Goal: Task Accomplishment & Management: Use online tool/utility

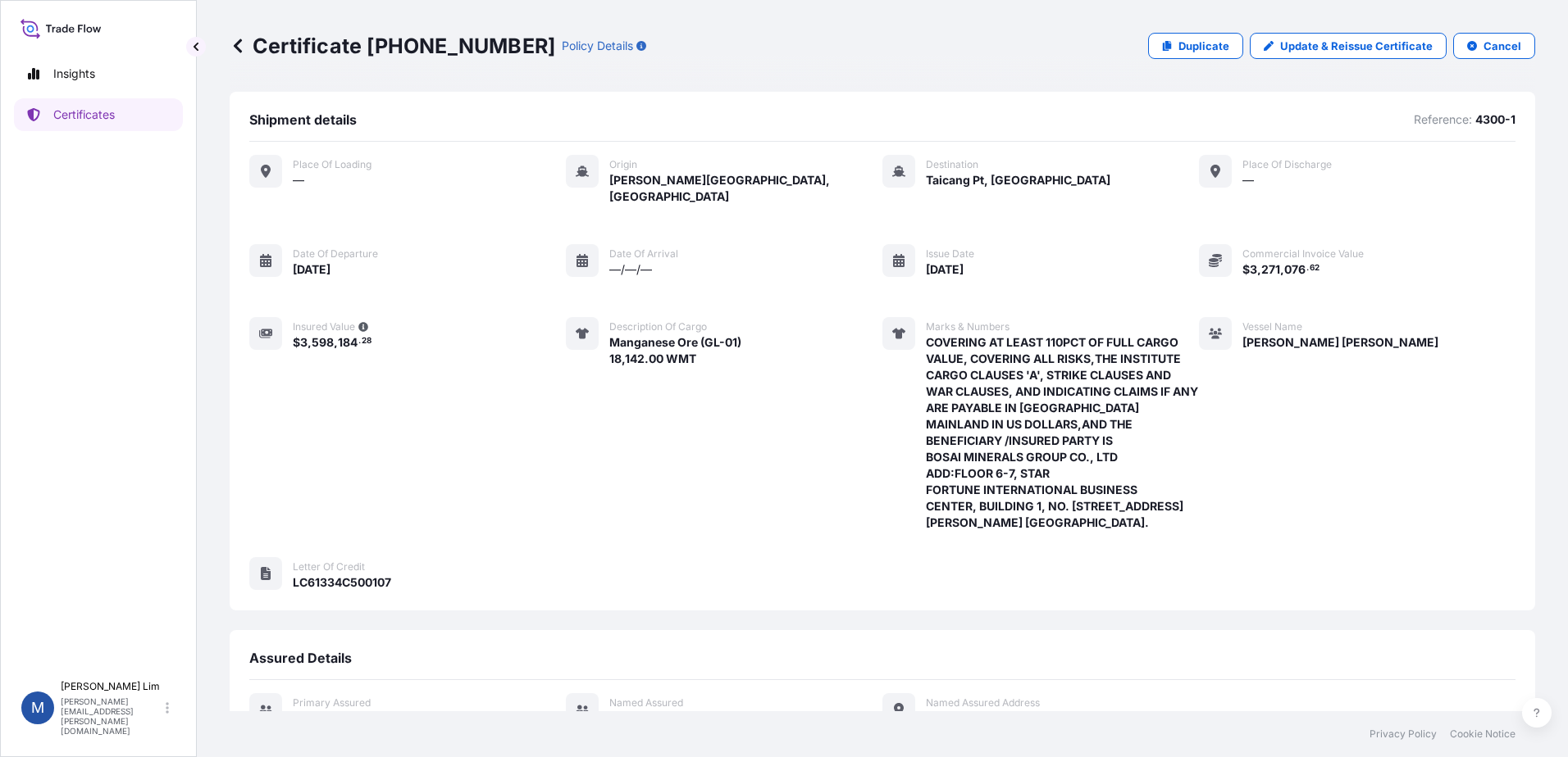
scroll to position [224, 0]
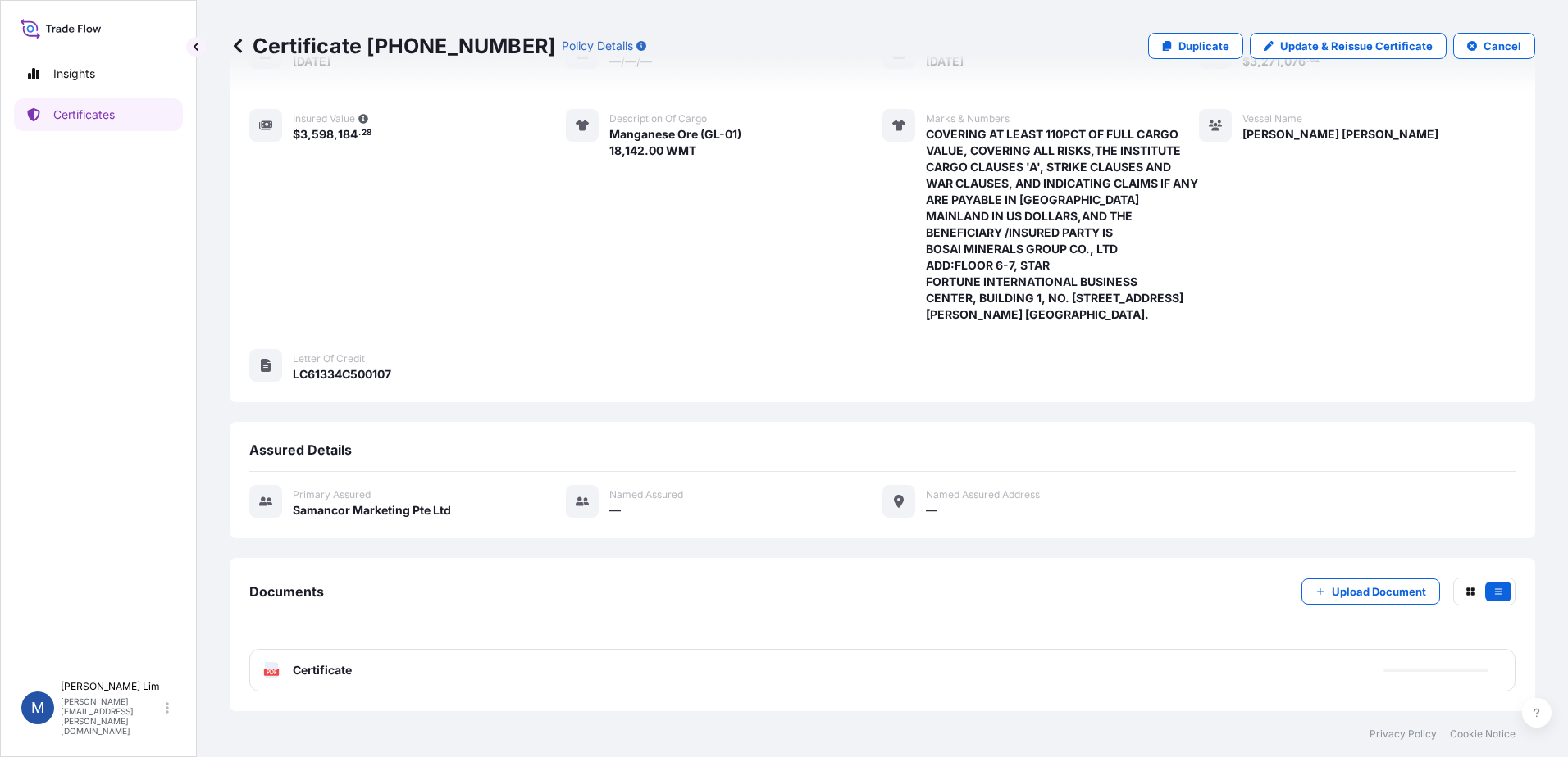
click at [1347, 264] on div "Vessel Name [PERSON_NAME] [PERSON_NAME]" at bounding box center [1319, 216] width 240 height 214
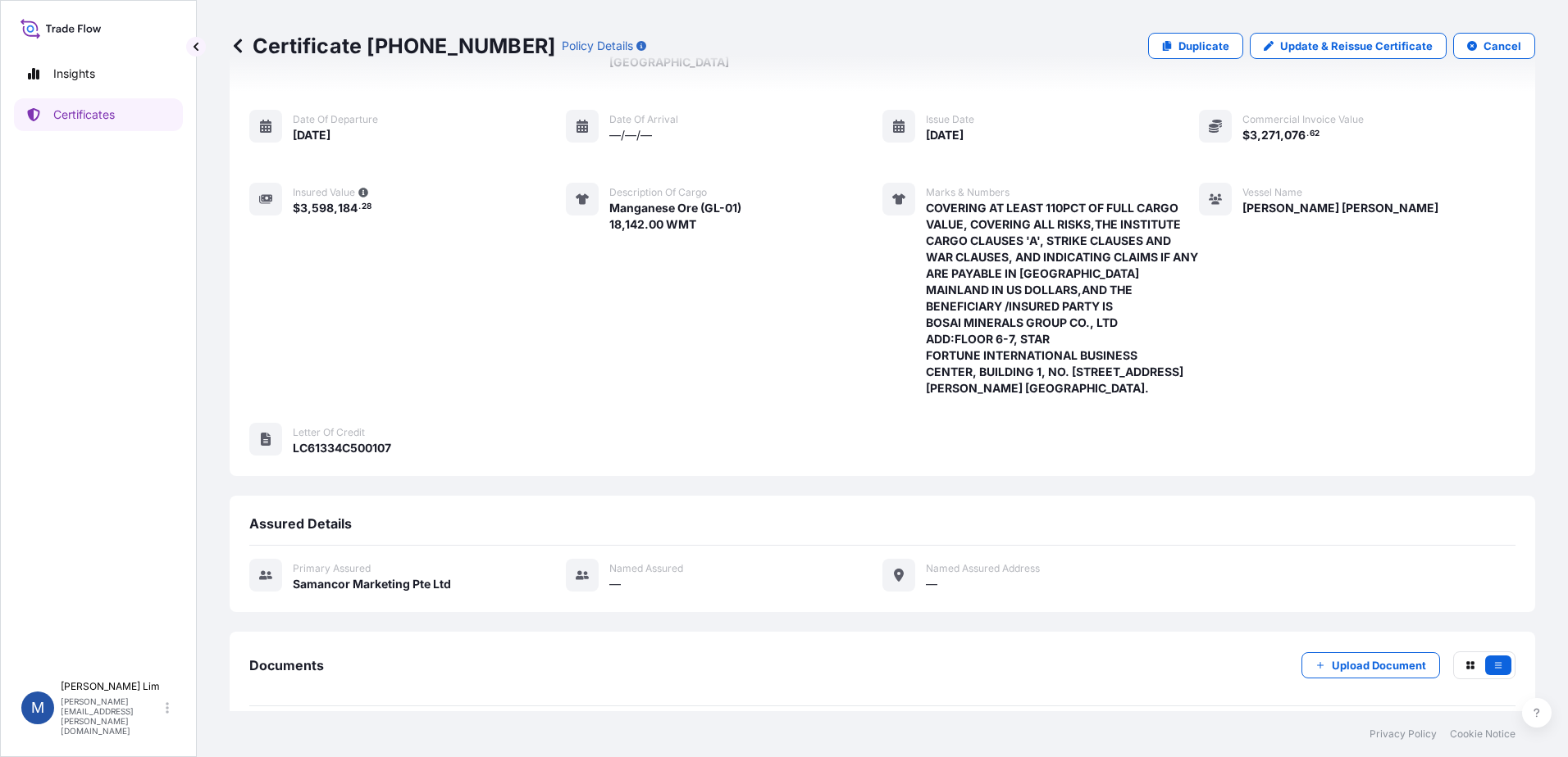
scroll to position [0, 0]
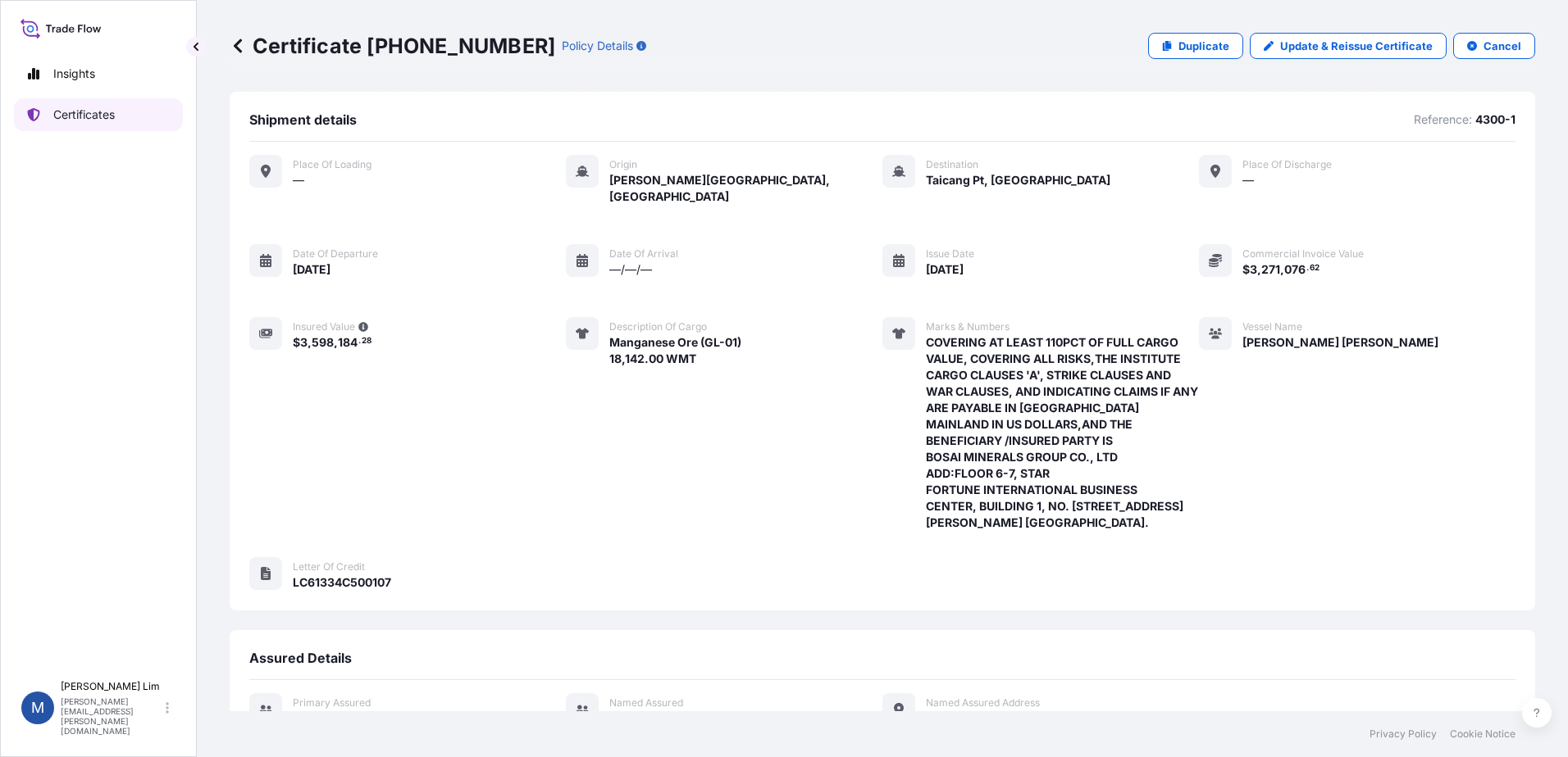
click at [63, 116] on p "Certificates" at bounding box center [84, 115] width 61 height 16
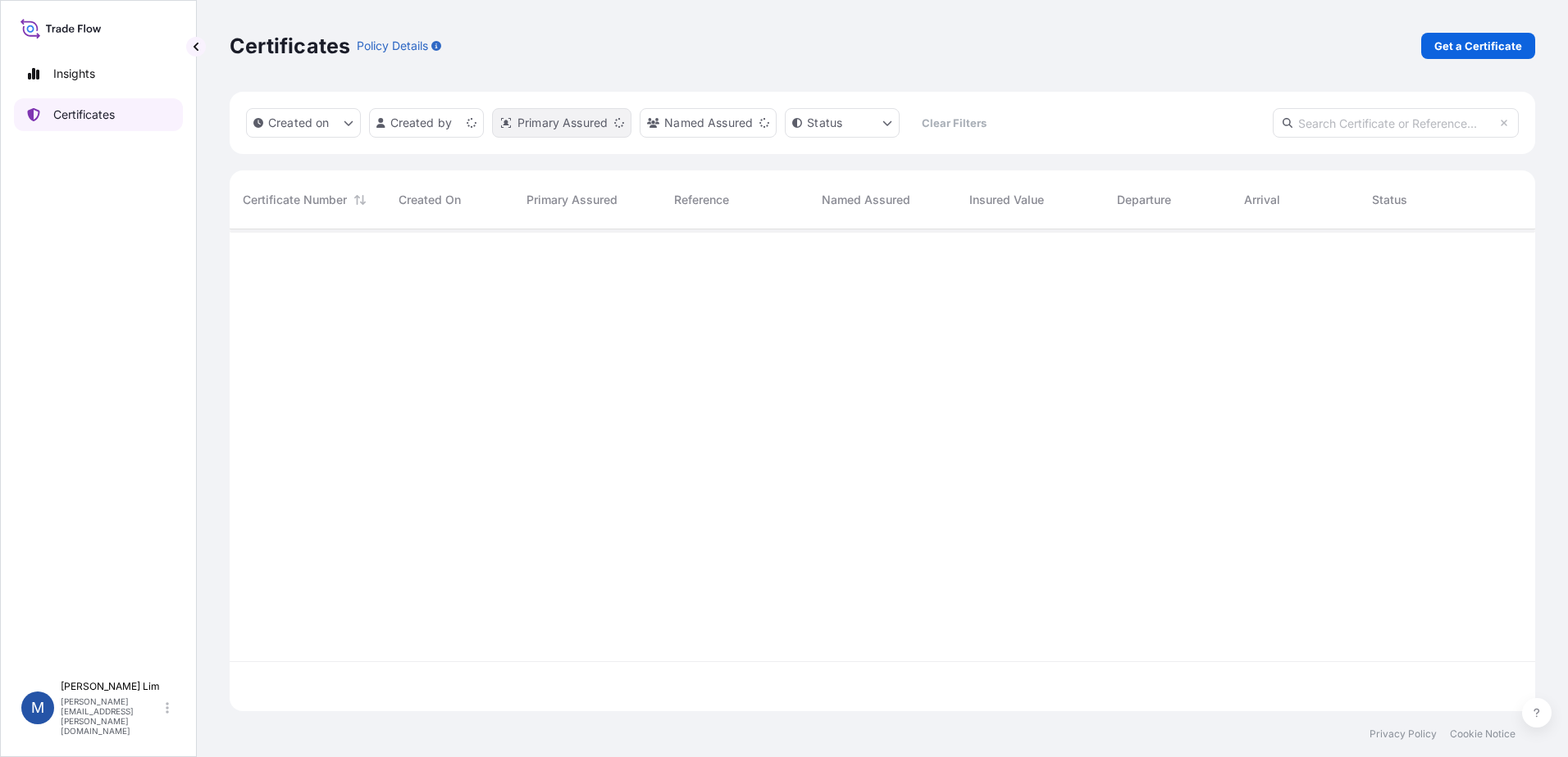
scroll to position [479, 1293]
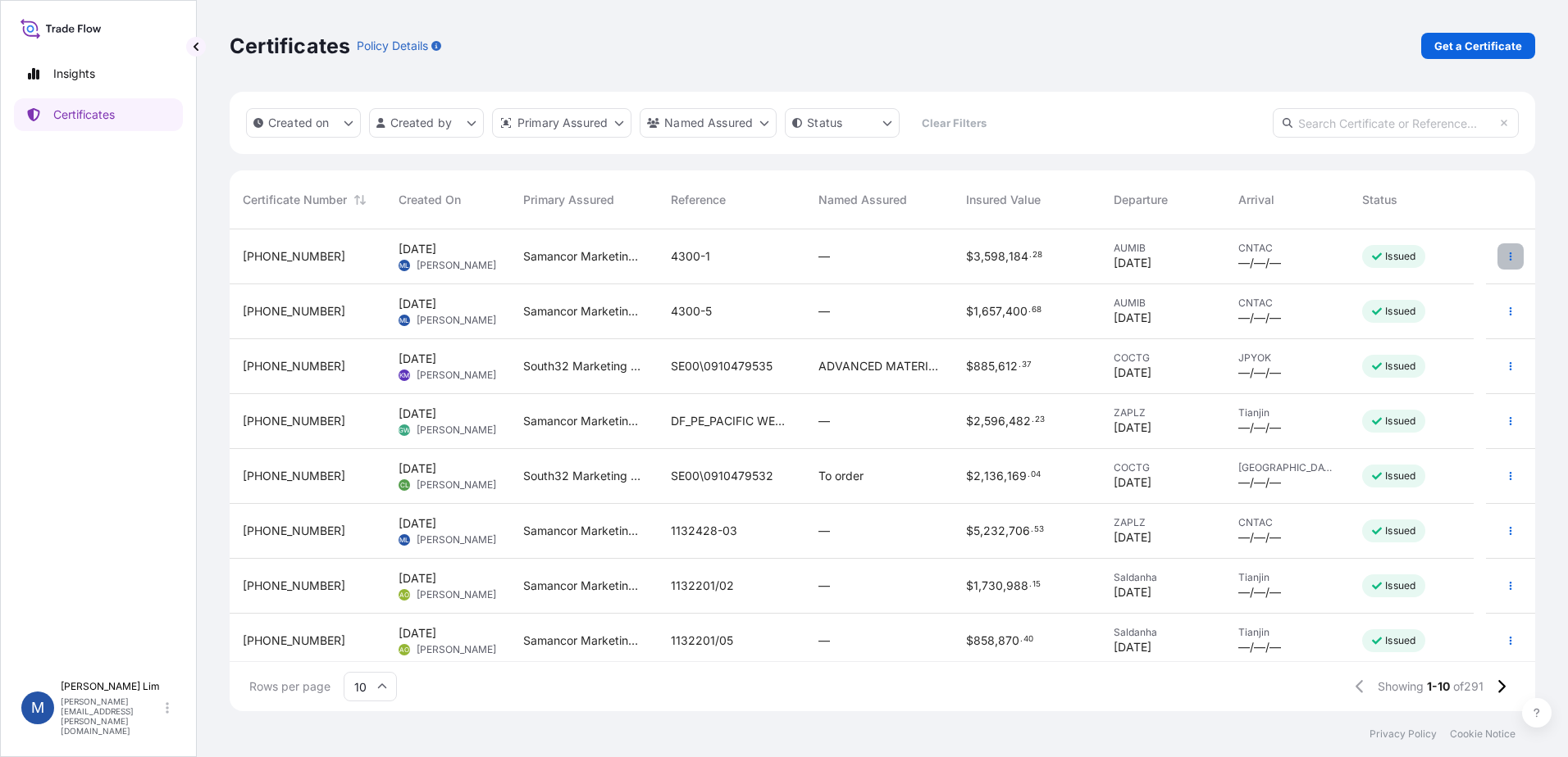
click at [1505, 254] on icon "button" at bounding box center [1509, 256] width 9 height 9
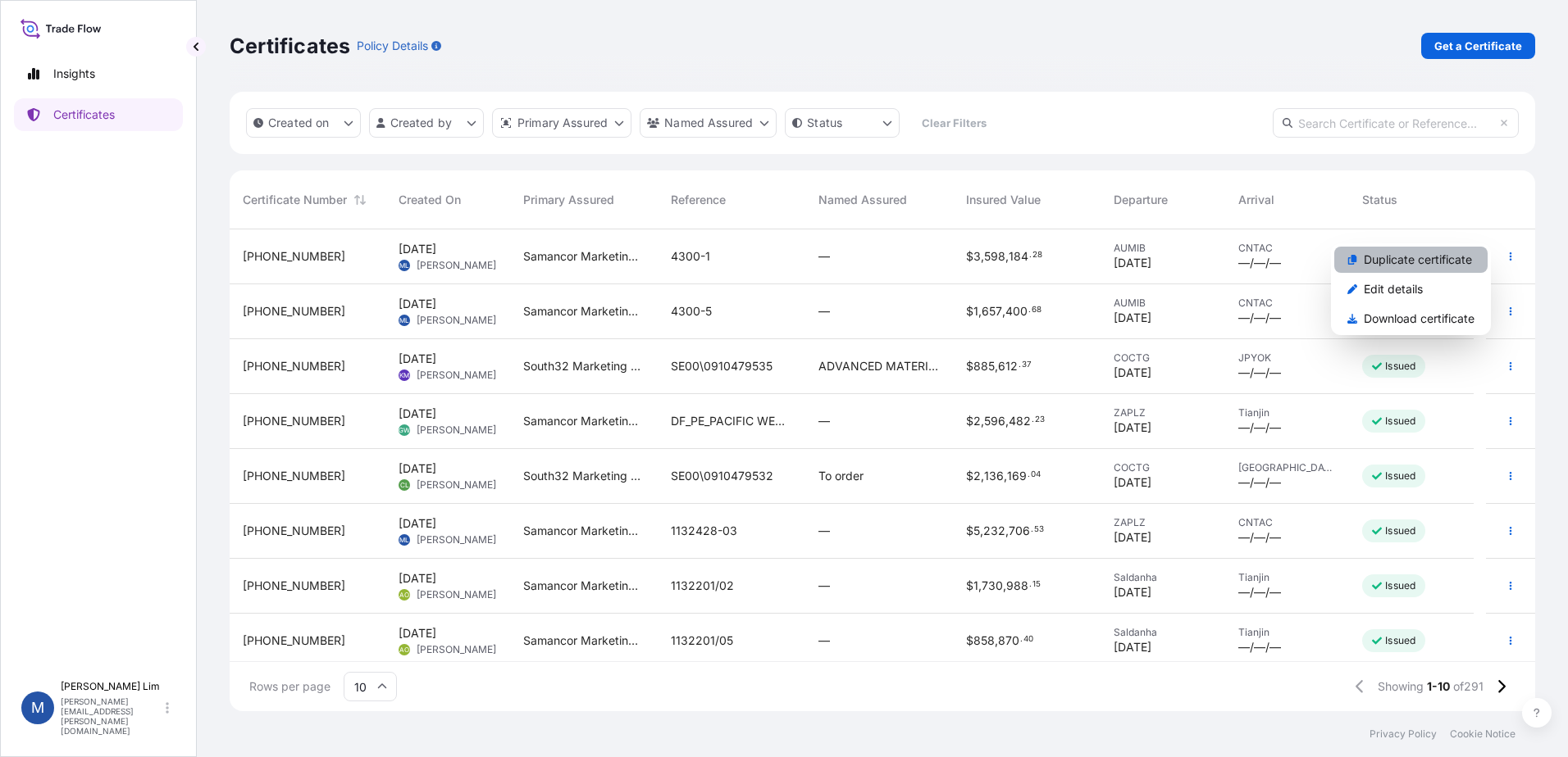
click at [1419, 252] on p "Duplicate certificate" at bounding box center [1417, 260] width 108 height 16
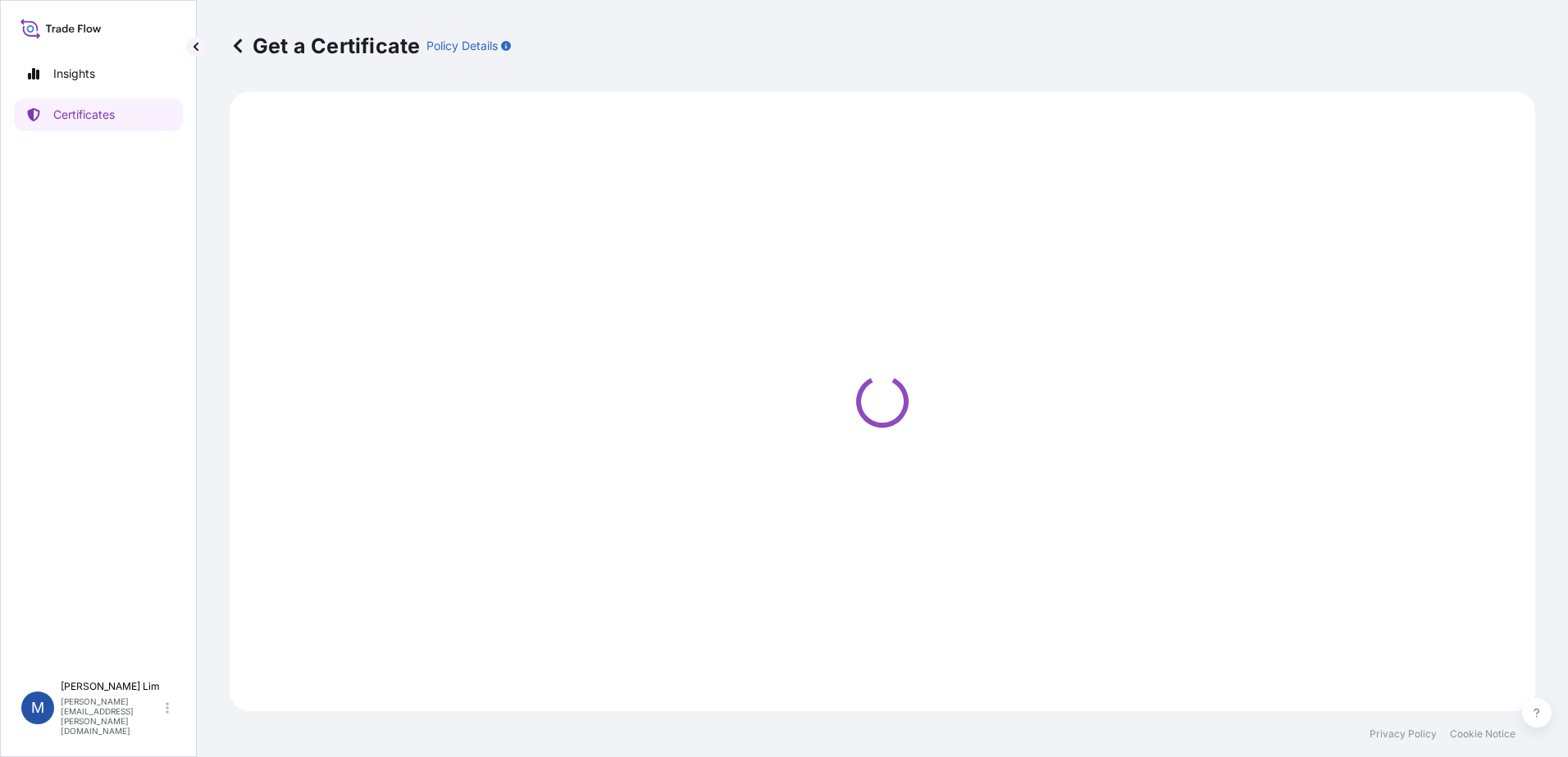
select select "Sea"
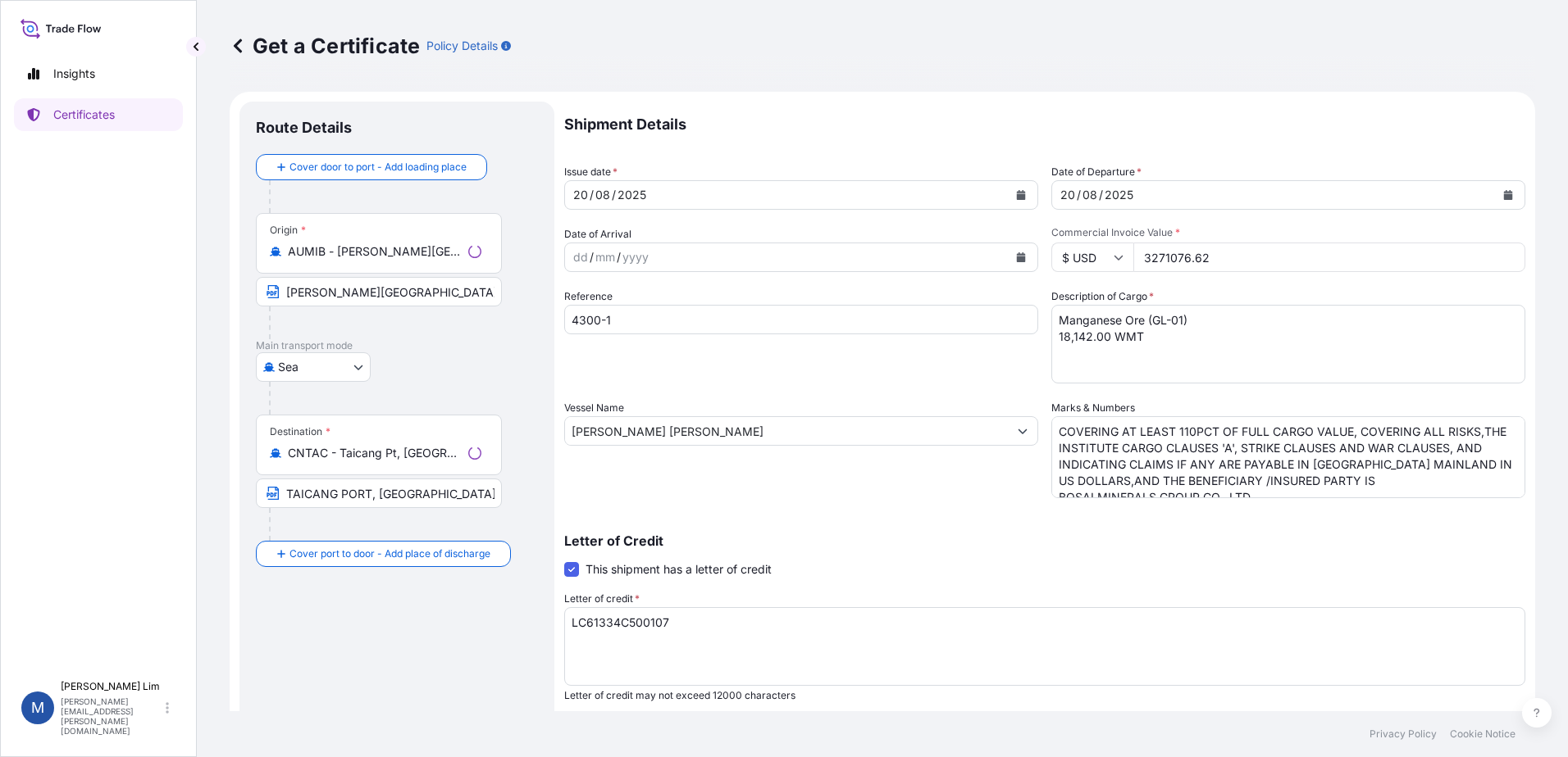
select select "31710"
drag, startPoint x: 1221, startPoint y: 255, endPoint x: 1106, endPoint y: 254, distance: 115.0
click at [1106, 254] on div "$ USD 3271076.62" at bounding box center [1288, 257] width 474 height 29
paste input "1467790.89"
type input "1467790.89"
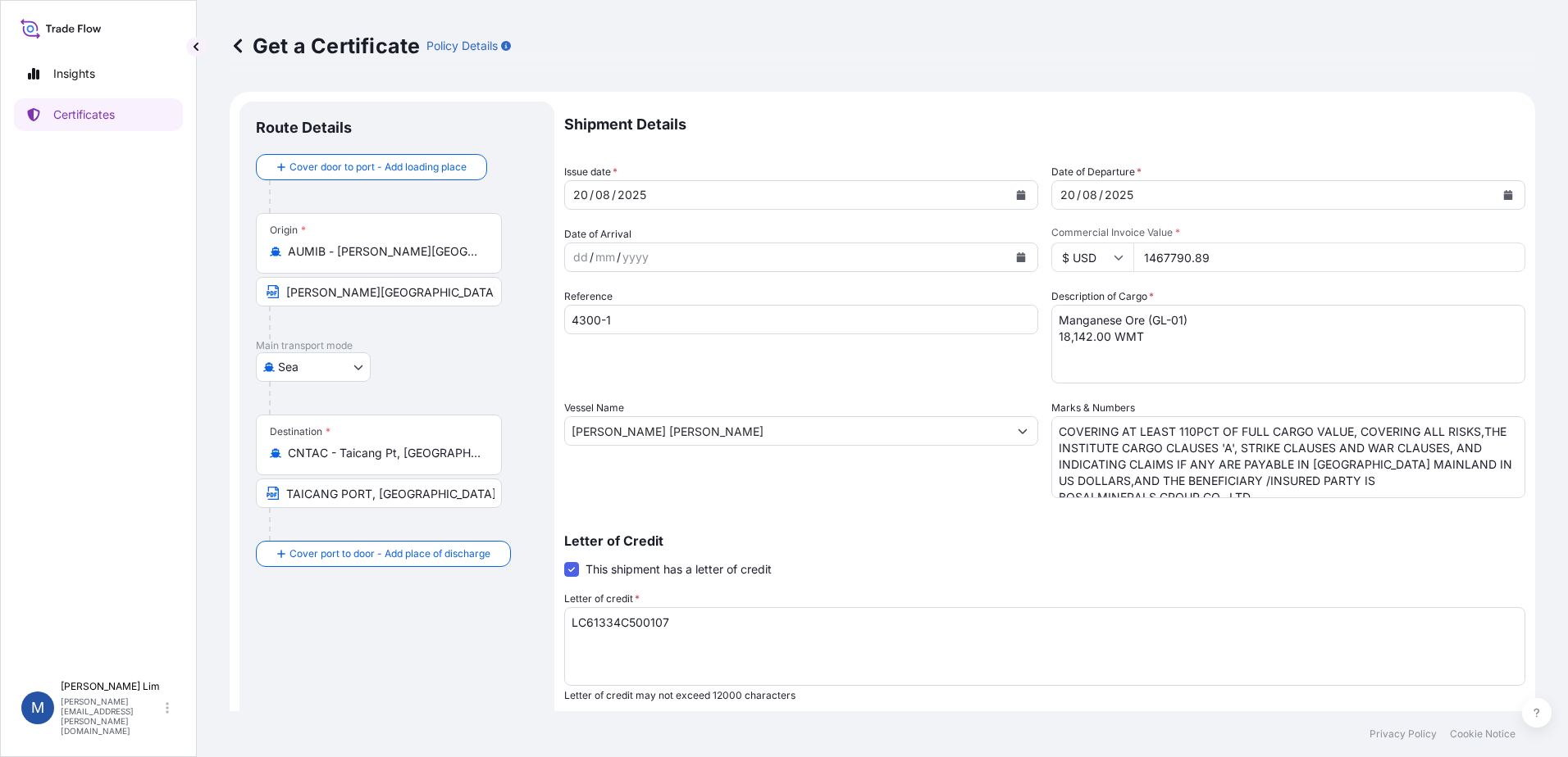
click at [1160, 328] on textarea "Manganese Ore (GL-01) 18,142.00 WMT" at bounding box center [1288, 344] width 474 height 78
click at [1174, 320] on textarea "Manganese Ore (GL-01) 18,142.00 WMT" at bounding box center [1288, 344] width 474 height 78
drag, startPoint x: 1177, startPoint y: 321, endPoint x: 1146, endPoint y: 321, distance: 31.0
click at [1146, 321] on textarea "Manganese Ore (GL-01) 18,142.00 WMT" at bounding box center [1288, 344] width 474 height 78
paste textarea "SC-02"
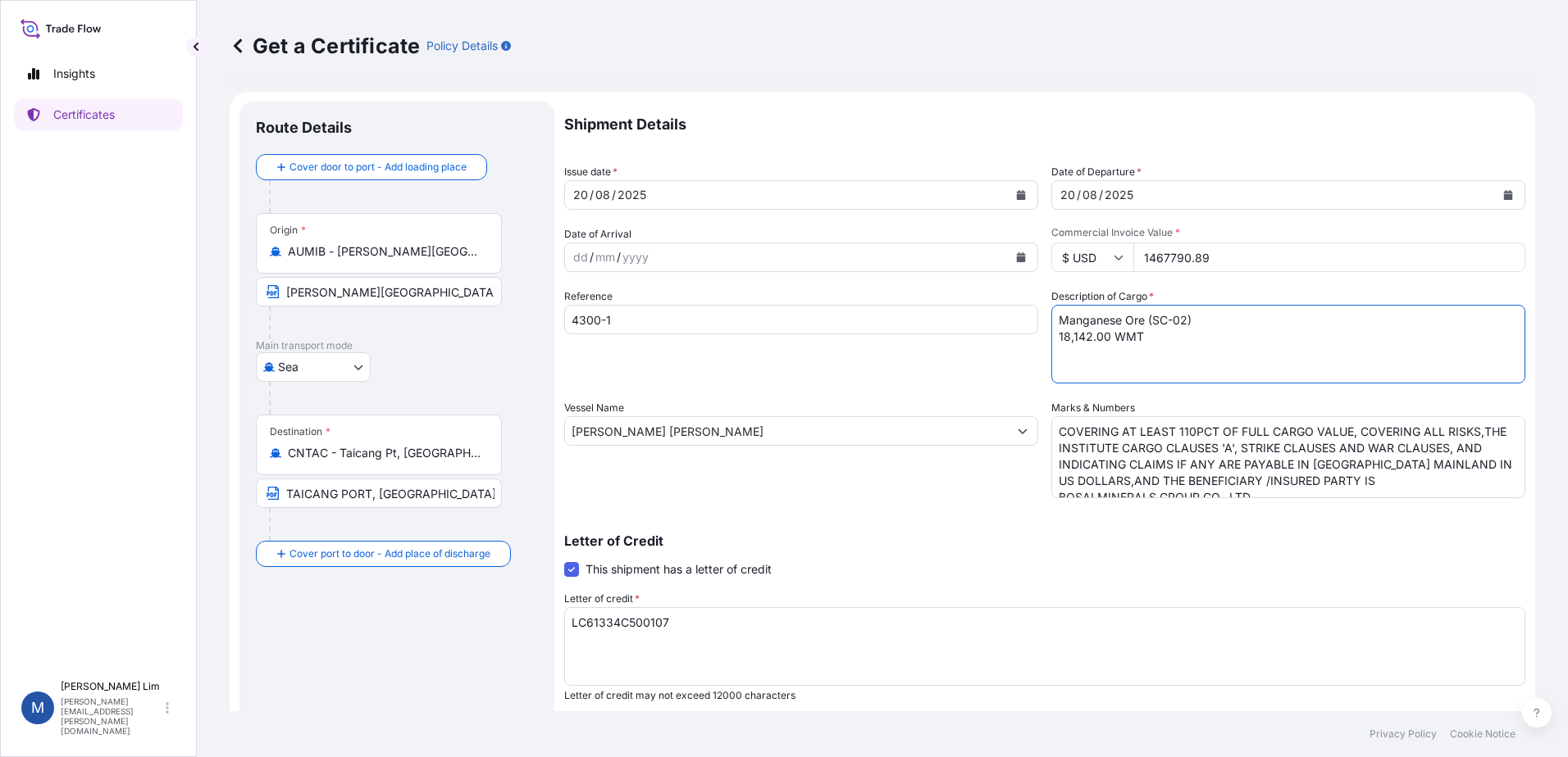
drag, startPoint x: 1079, startPoint y: 333, endPoint x: 1045, endPoint y: 337, distance: 34.2
click at [1051, 335] on textarea "Manganese Ore (GL-01) 18,142.00 WMT" at bounding box center [1288, 344] width 474 height 78
type textarea "Manganese Ore (SC-02) 9552.00 WMT"
click at [674, 320] on input "4300-1" at bounding box center [800, 320] width 474 height 29
type input "4300-2"
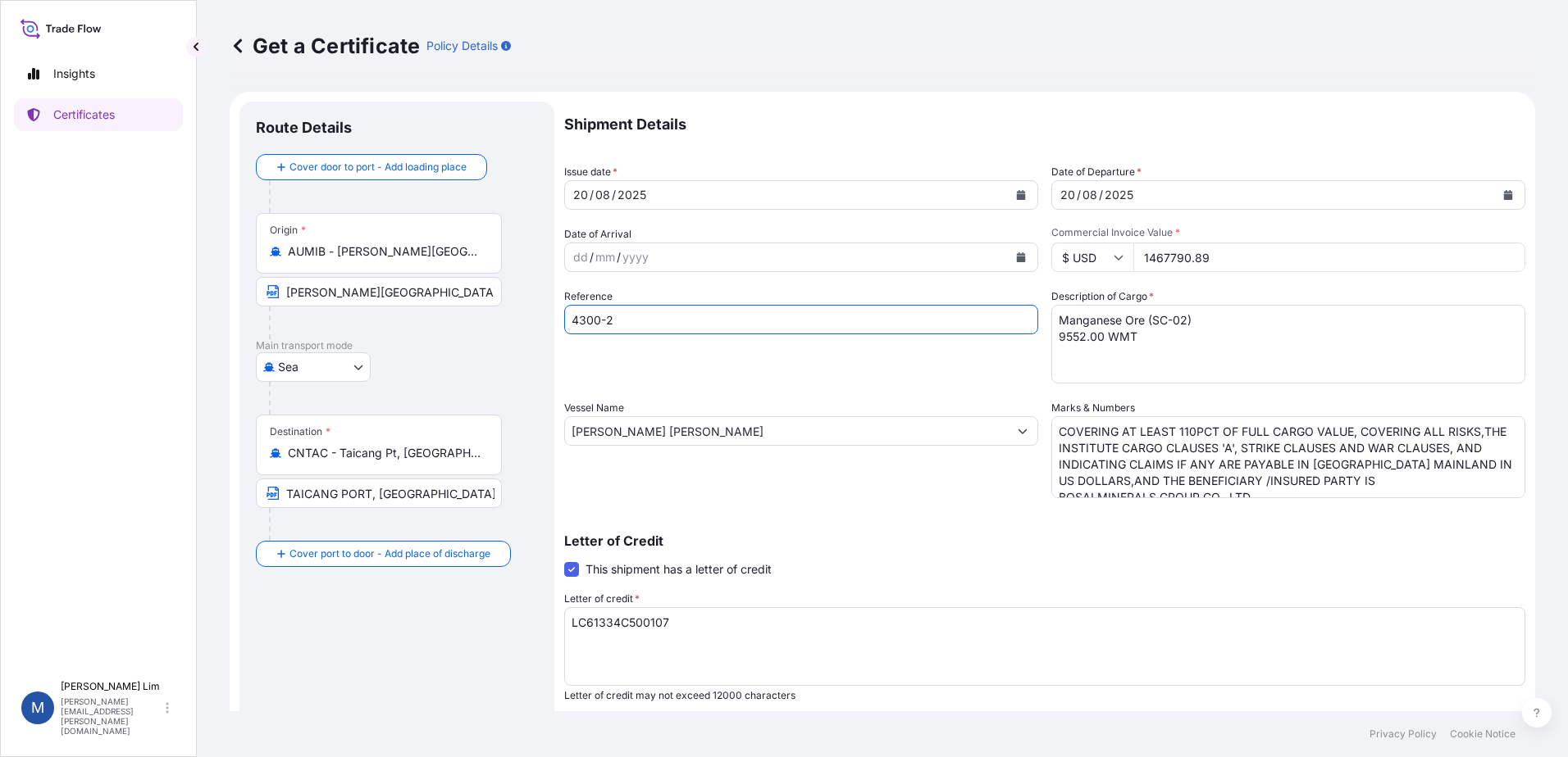
click at [737, 490] on div "Vessel Name [PERSON_NAME] [PERSON_NAME]" at bounding box center [800, 449] width 474 height 98
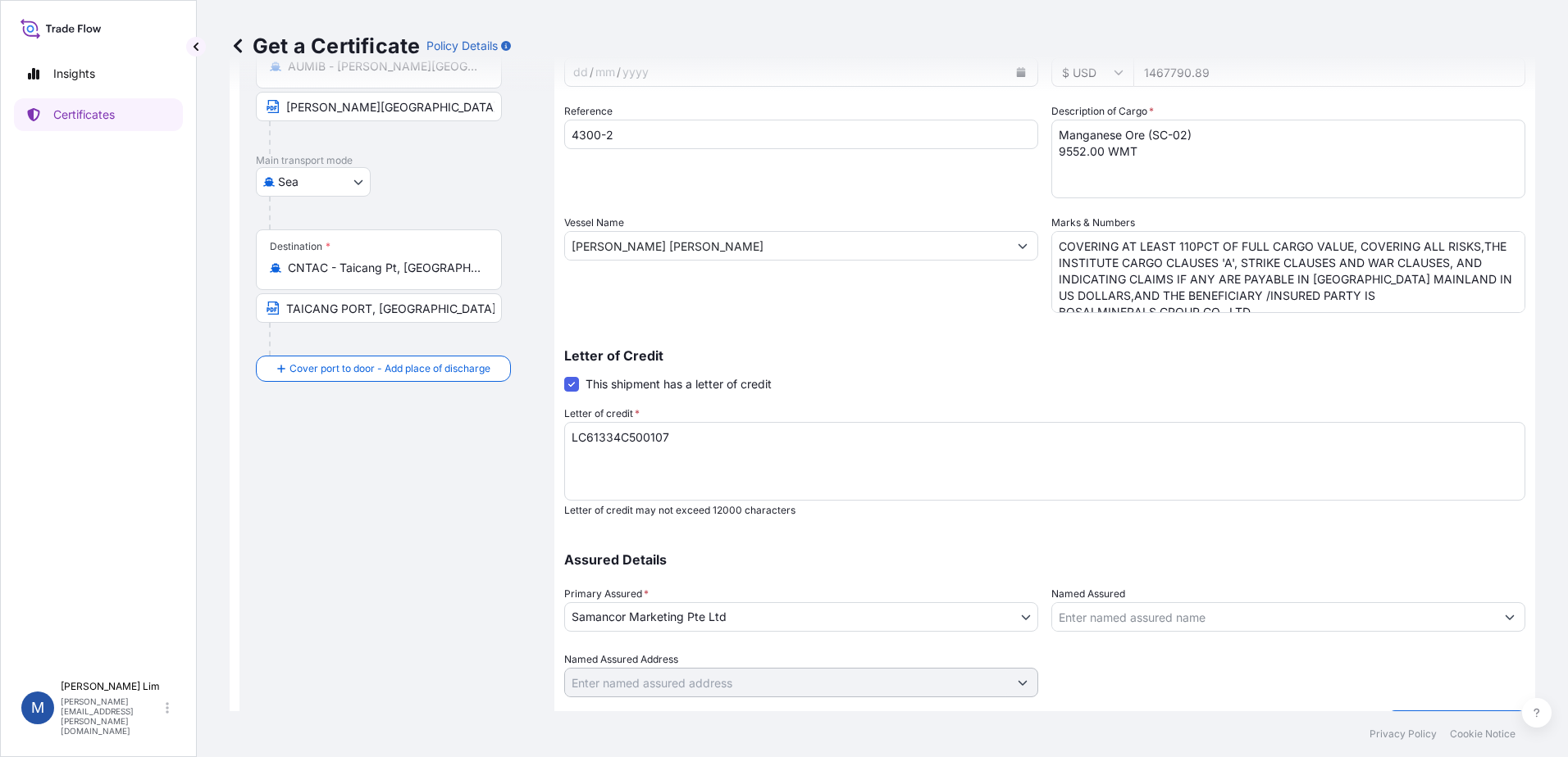
scroll to position [227, 0]
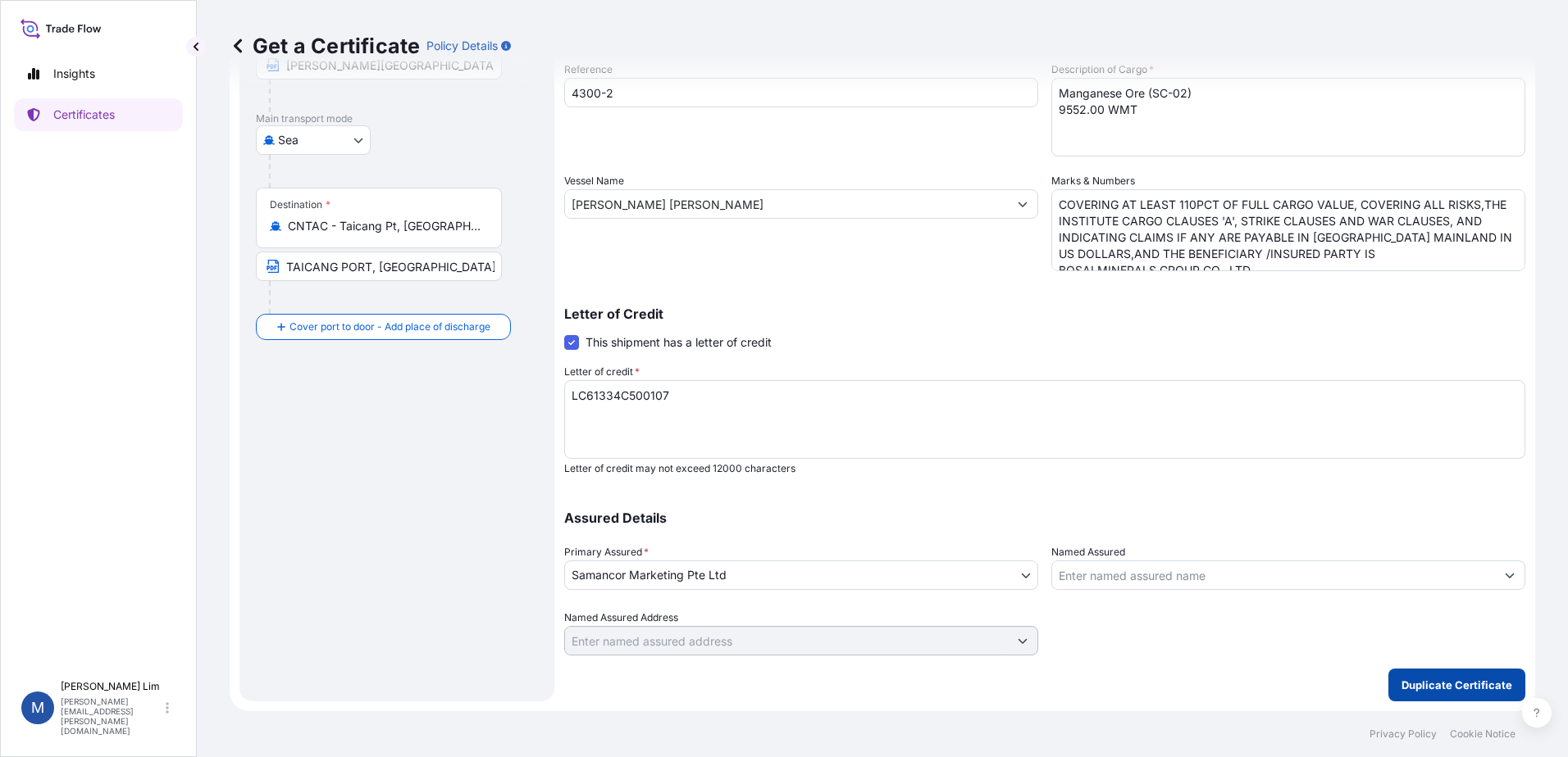
click at [1476, 691] on p "Duplicate Certificate" at bounding box center [1457, 685] width 110 height 16
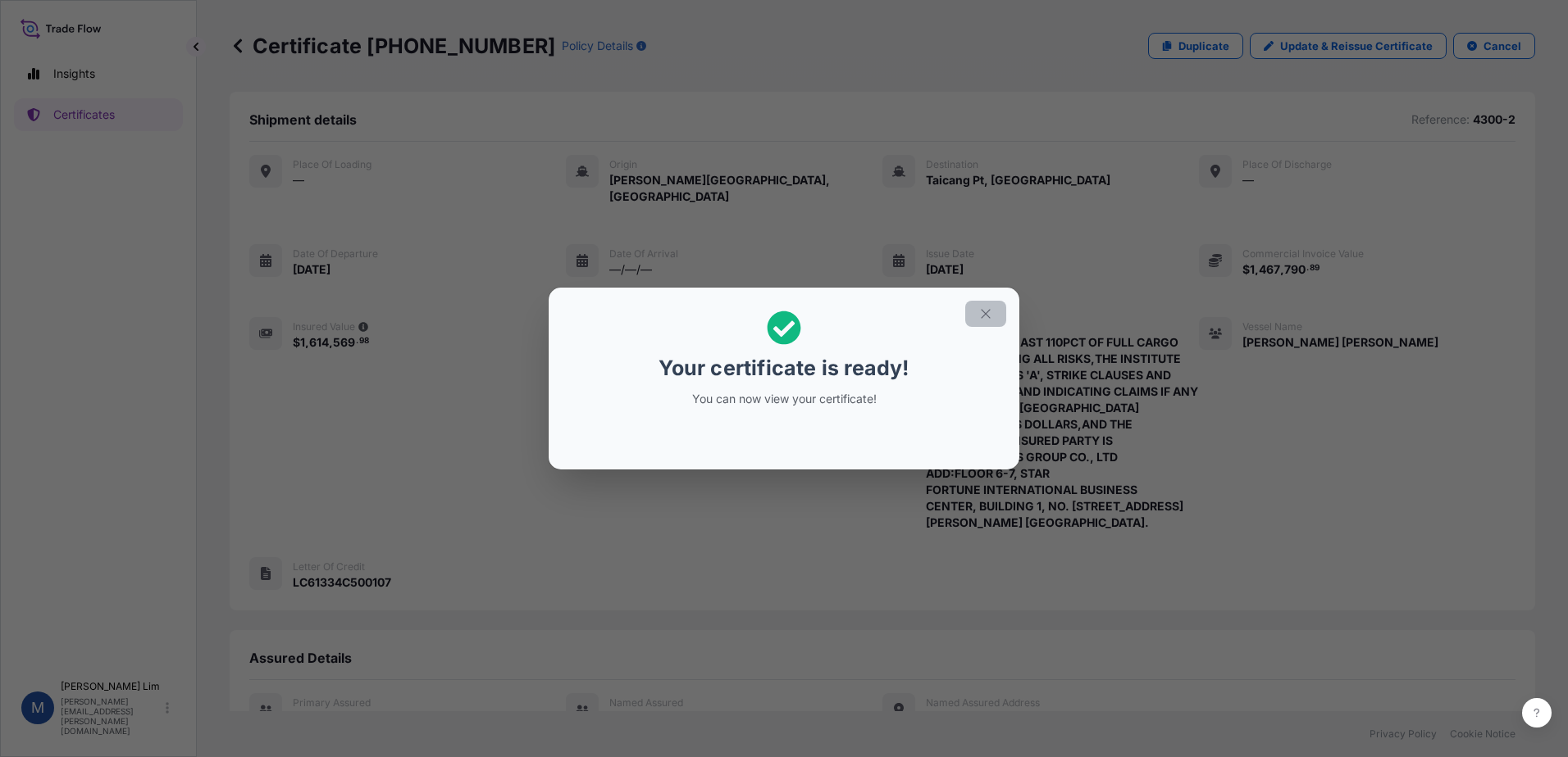
click at [983, 307] on icon "button" at bounding box center [985, 314] width 15 height 15
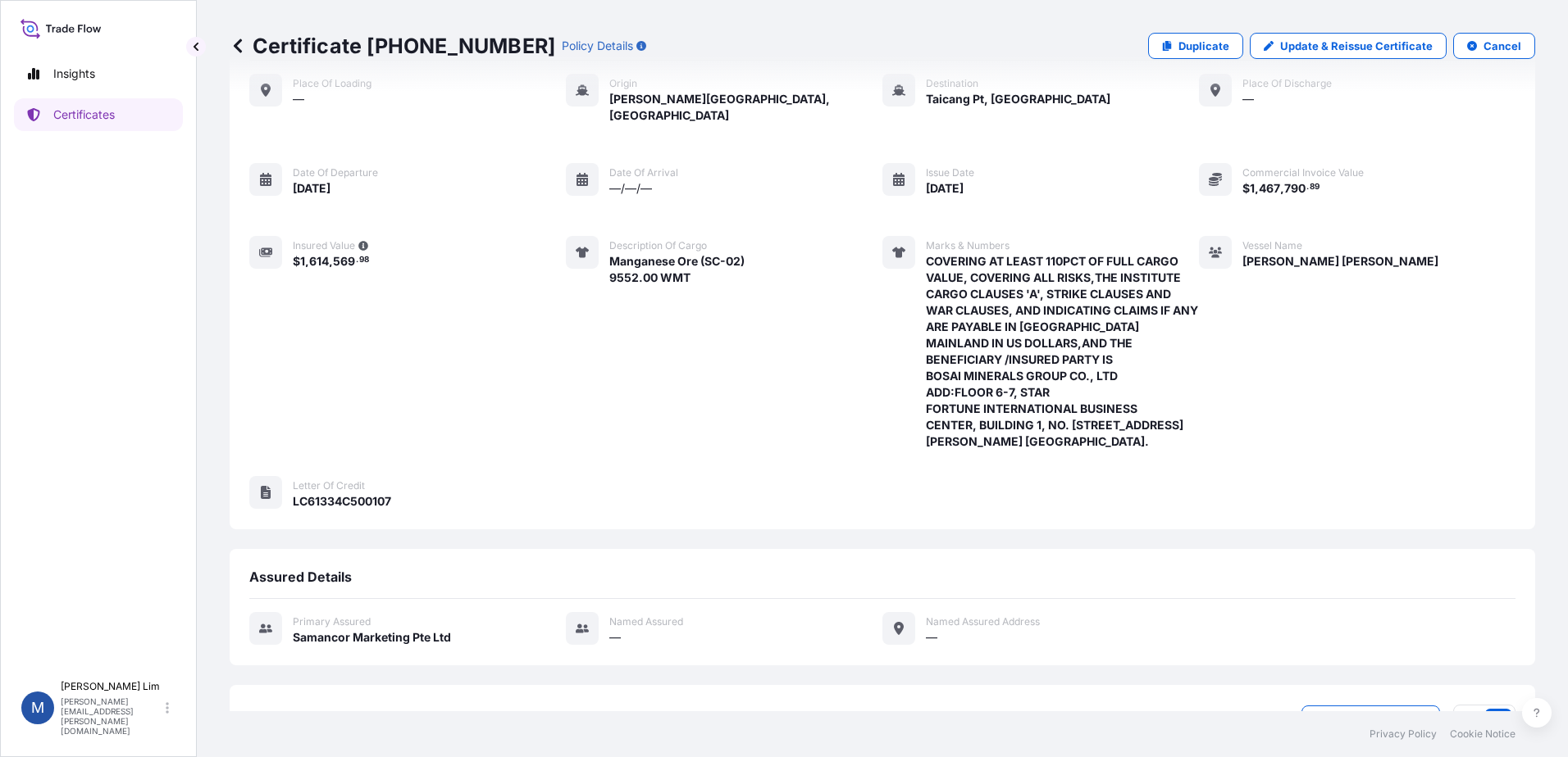
scroll to position [224, 0]
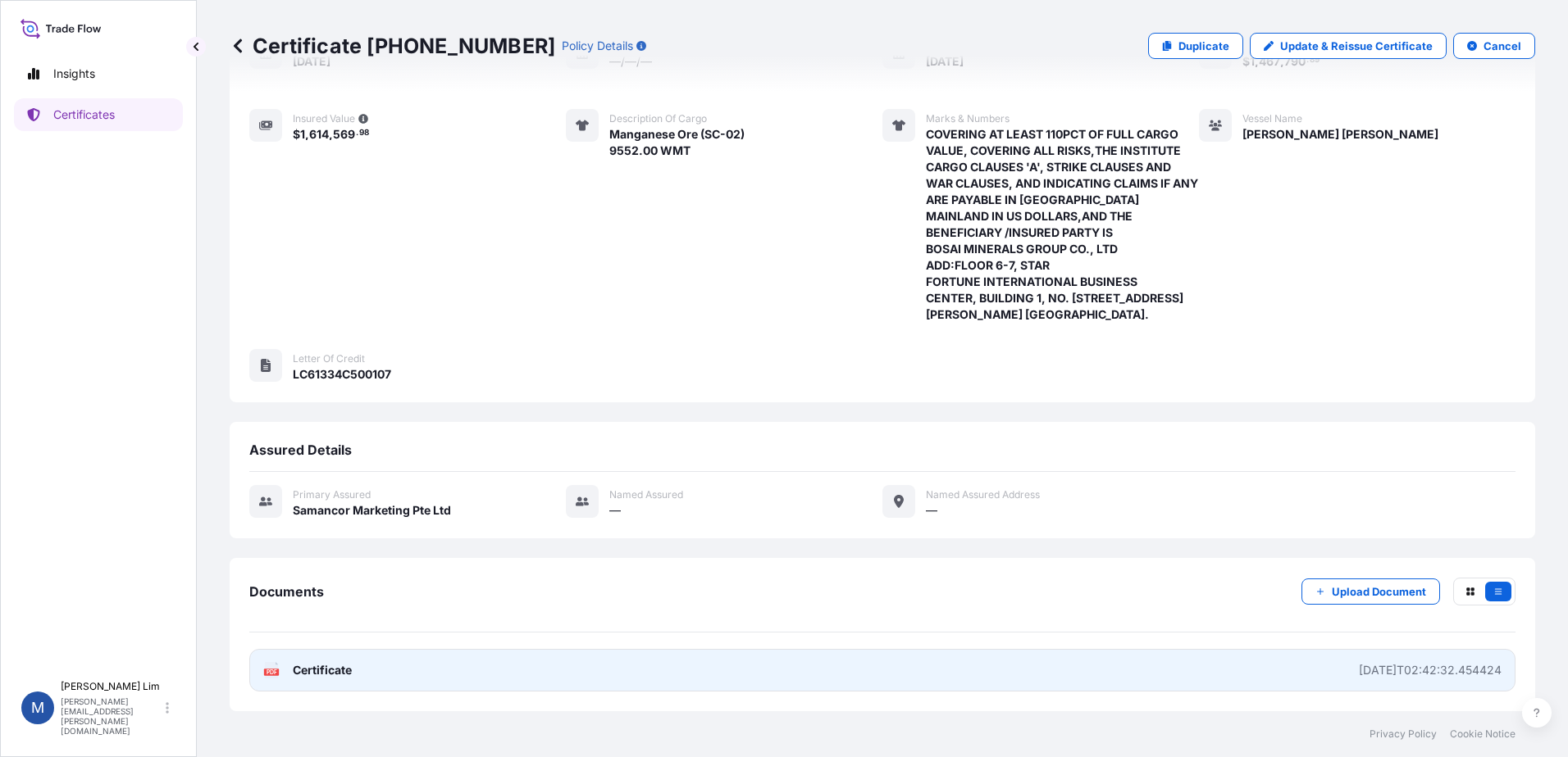
click at [1340, 651] on link "PDF Certificate [DATE]T02:42:32.454424" at bounding box center [882, 670] width 1266 height 42
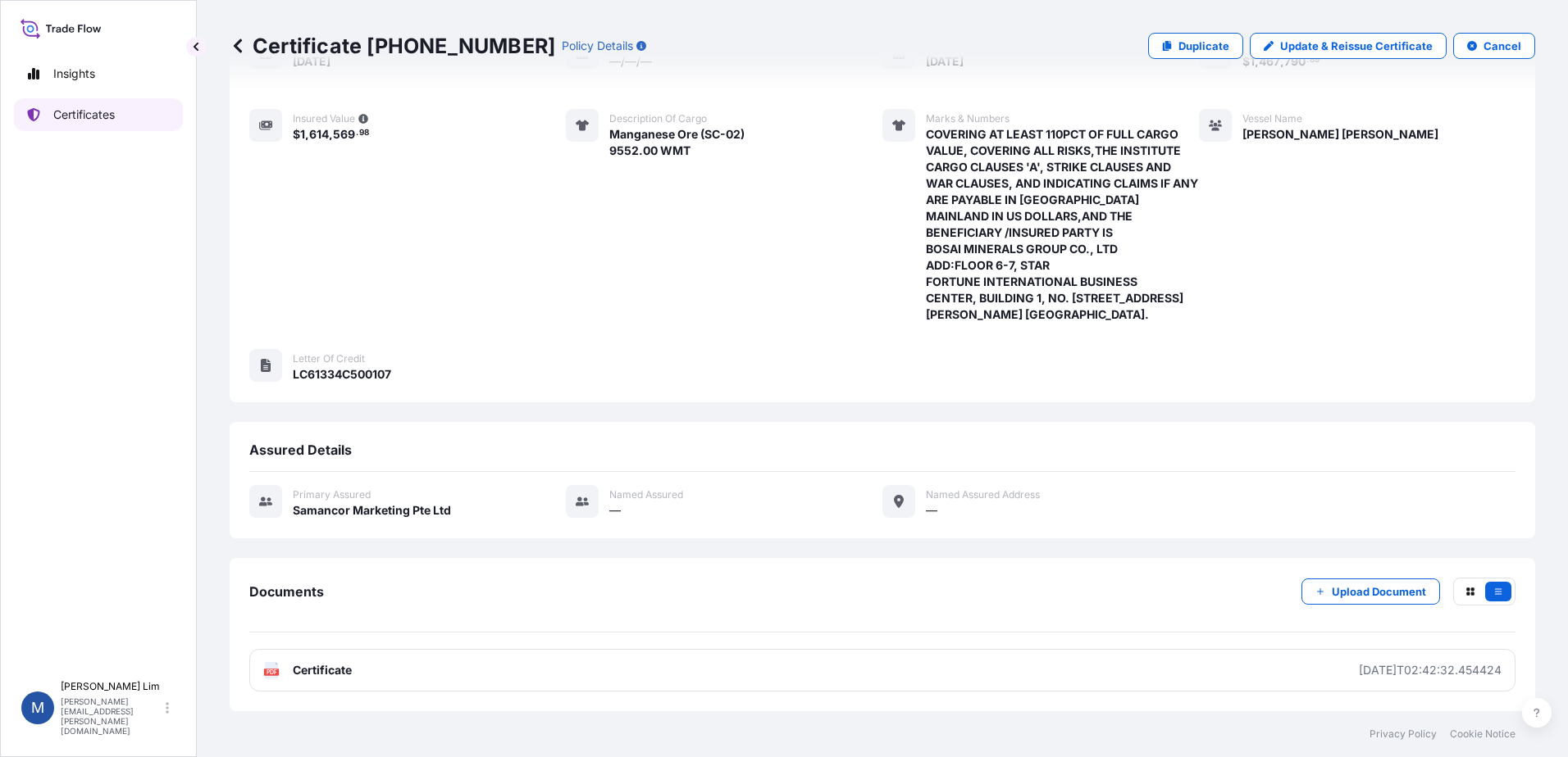
click at [57, 115] on p "Certificates" at bounding box center [84, 115] width 61 height 16
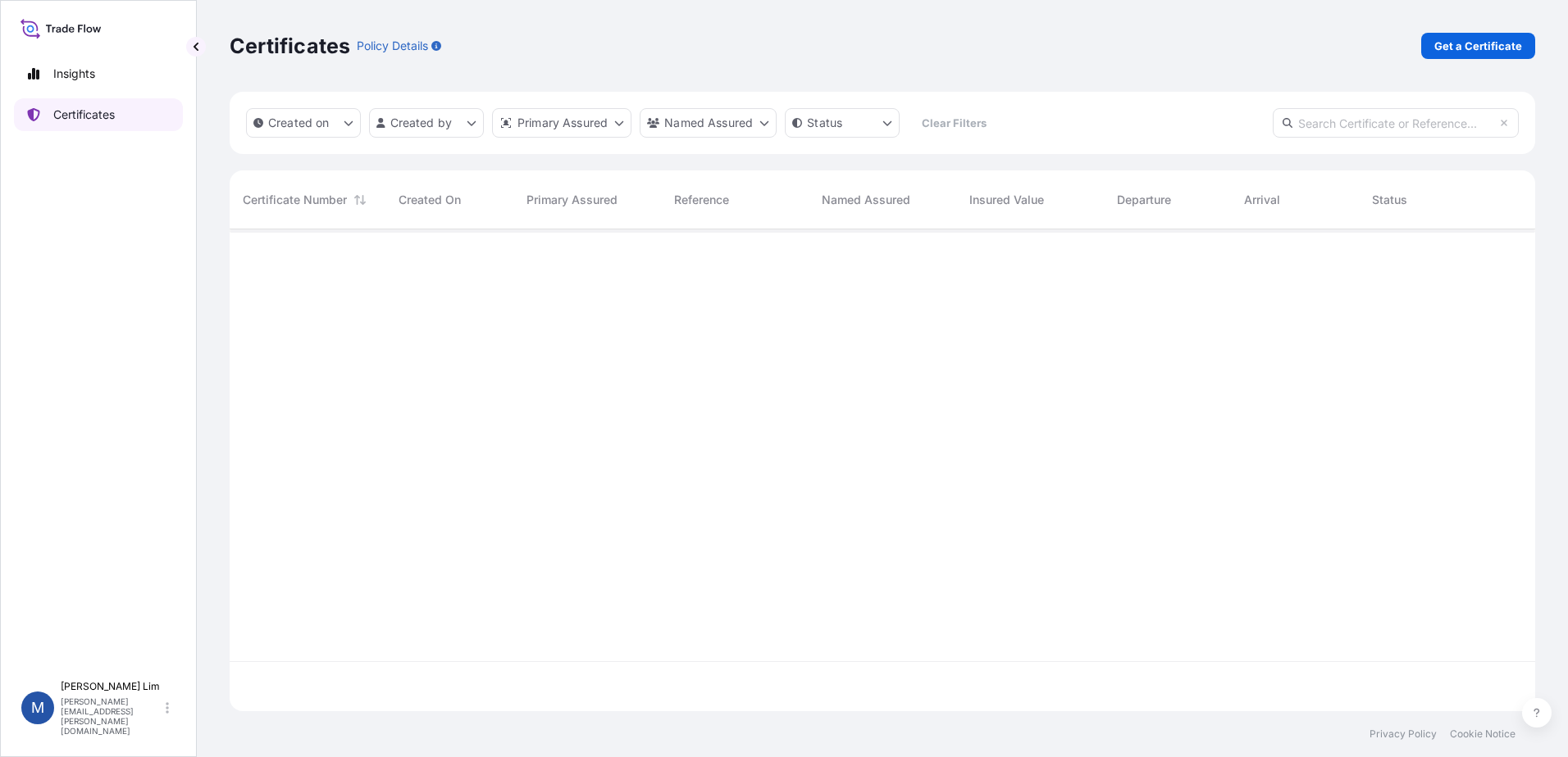
scroll to position [479, 1293]
